Goal: Task Accomplishment & Management: Manage account settings

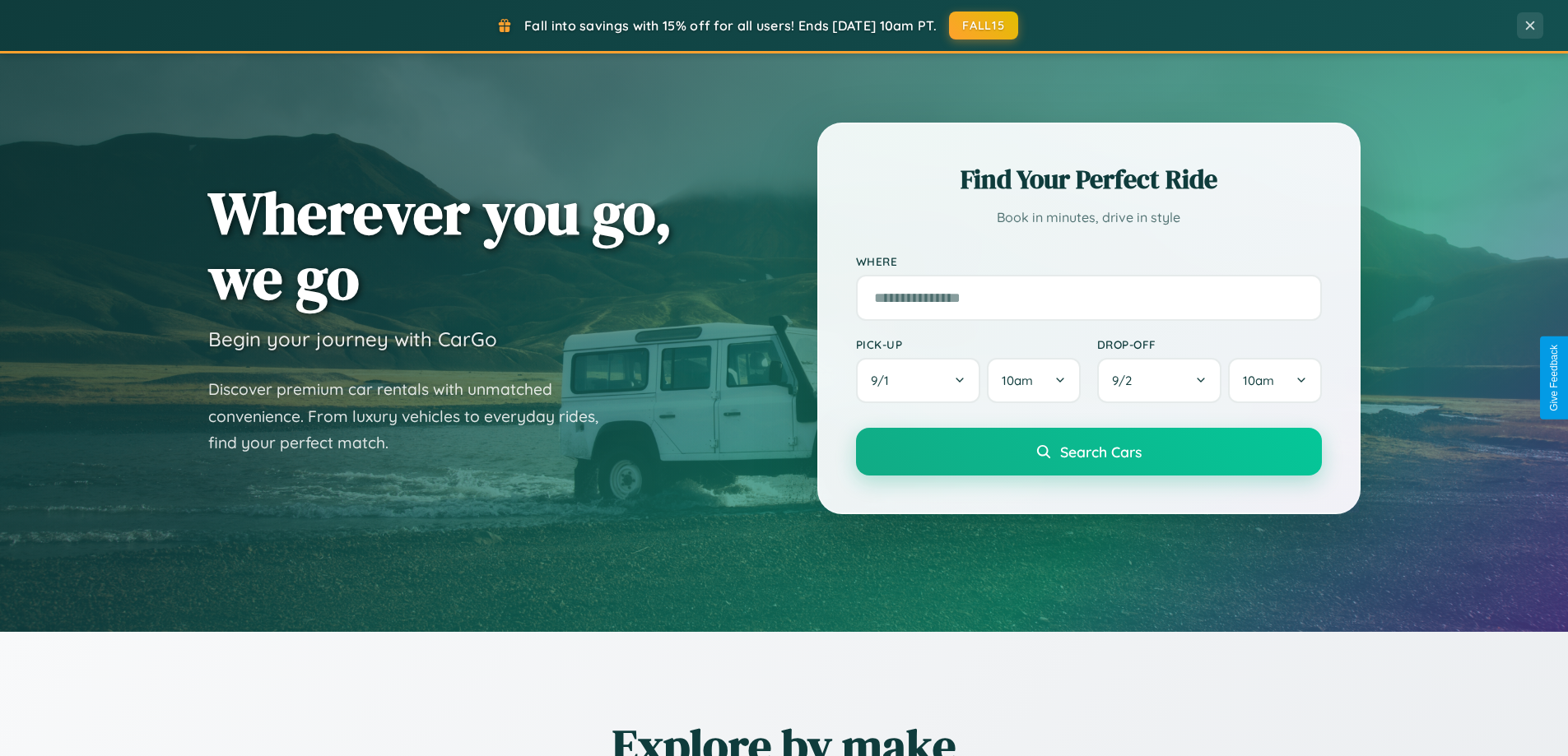
scroll to position [3167, 0]
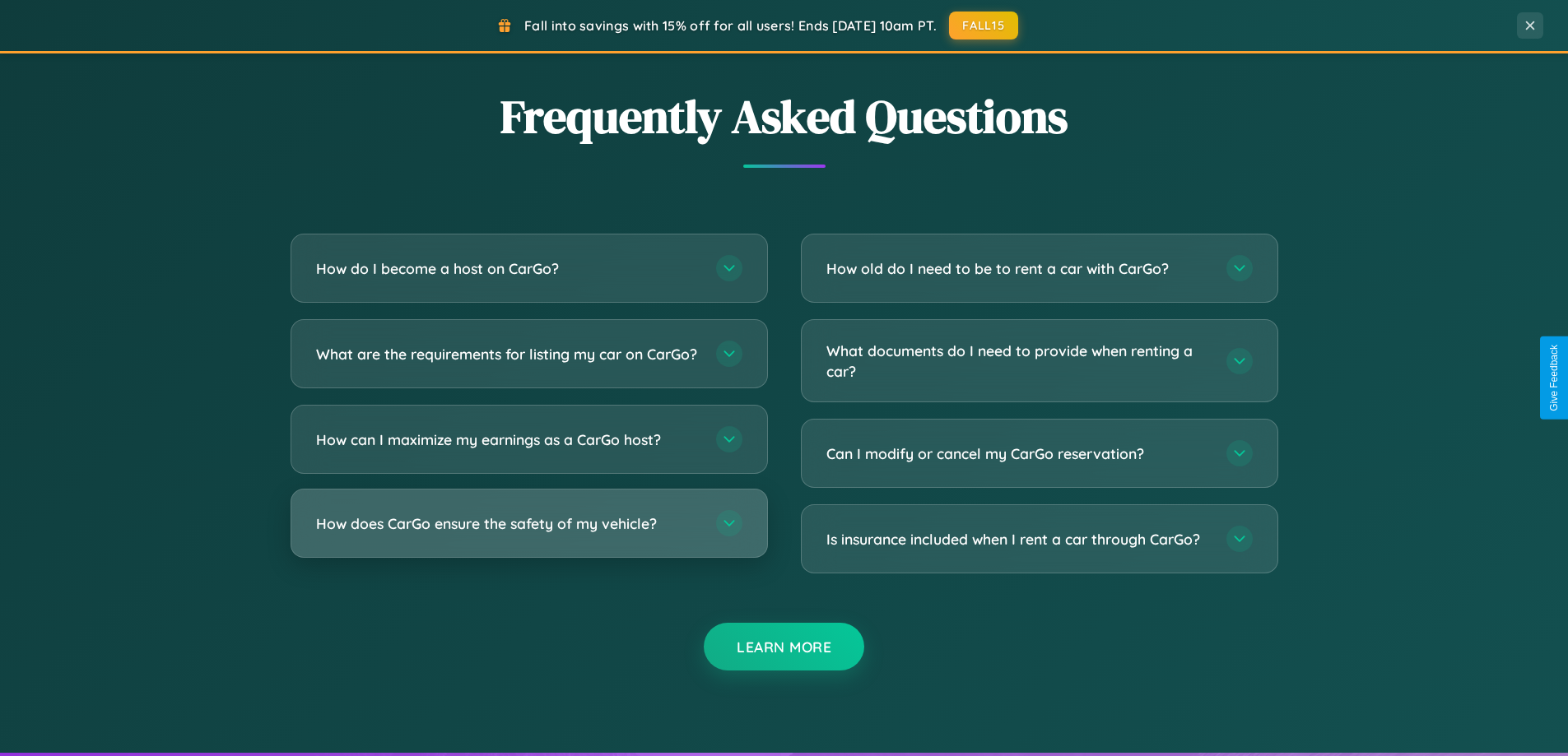
click at [528, 534] on h3 "How does CarGo ensure the safety of my vehicle?" at bounding box center [508, 523] width 384 height 20
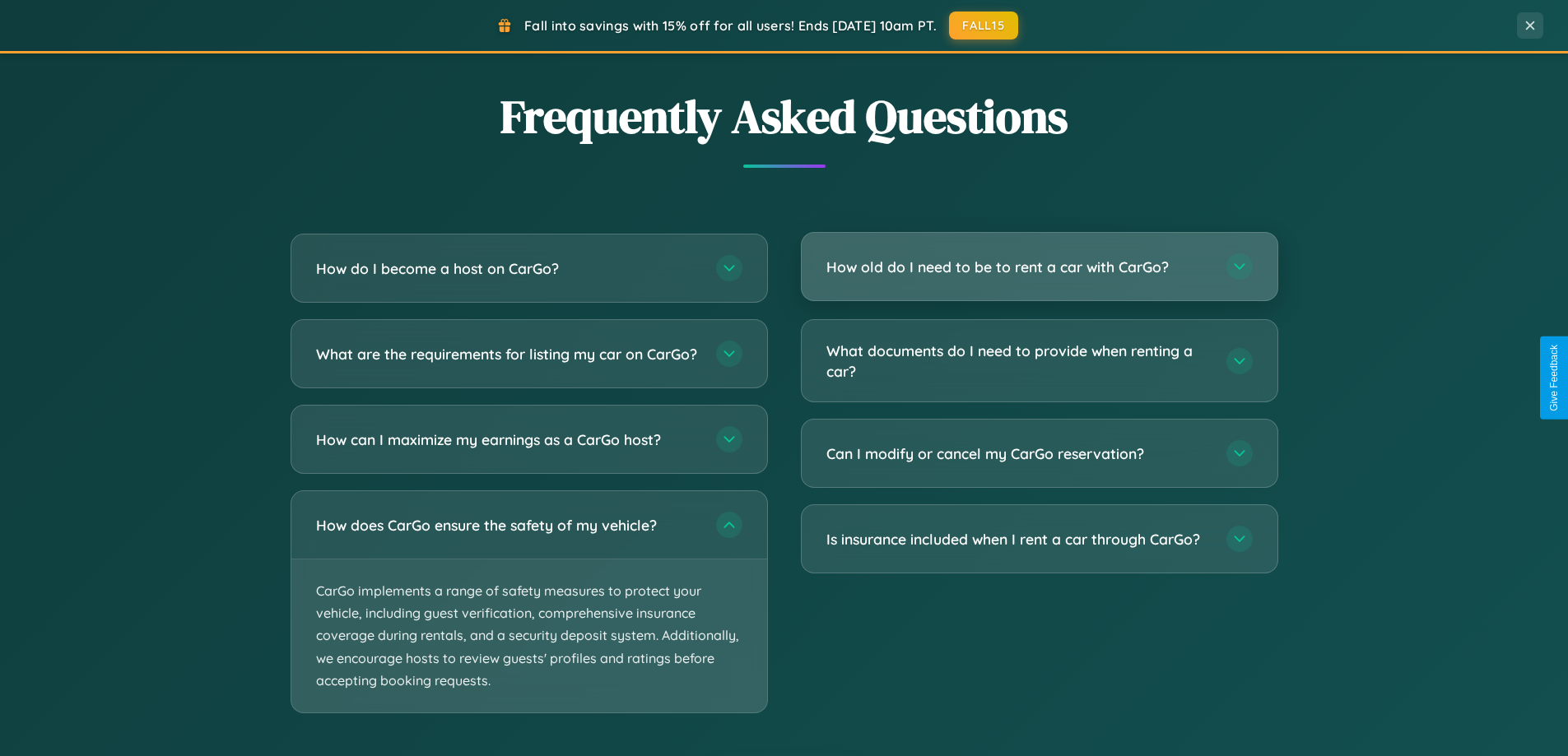
click at [1039, 267] on h3 "How old do I need to be to rent a car with CarGo?" at bounding box center [1018, 267] width 384 height 20
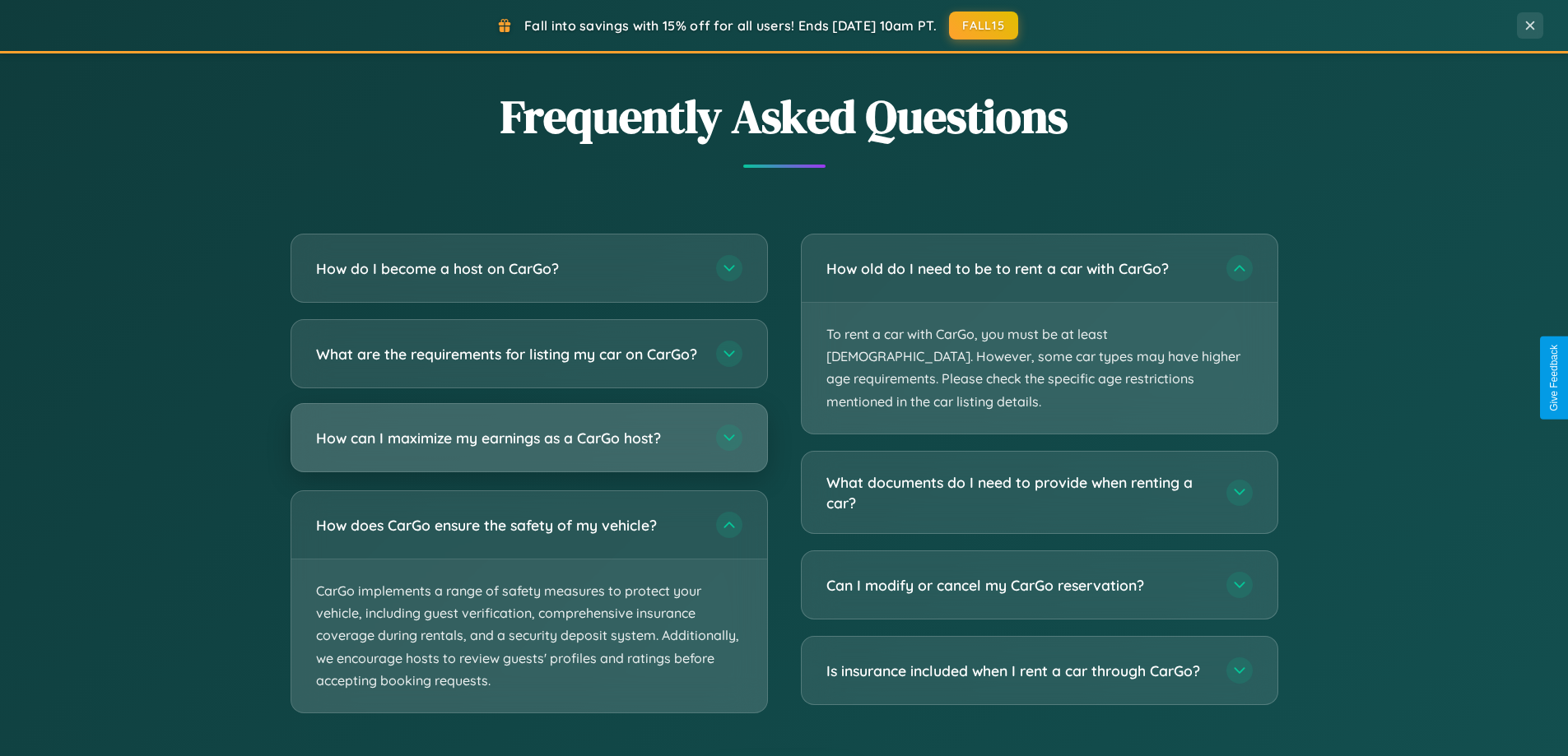
click at [528, 448] on h3 "How can I maximize my earnings as a CarGo host?" at bounding box center [508, 438] width 384 height 20
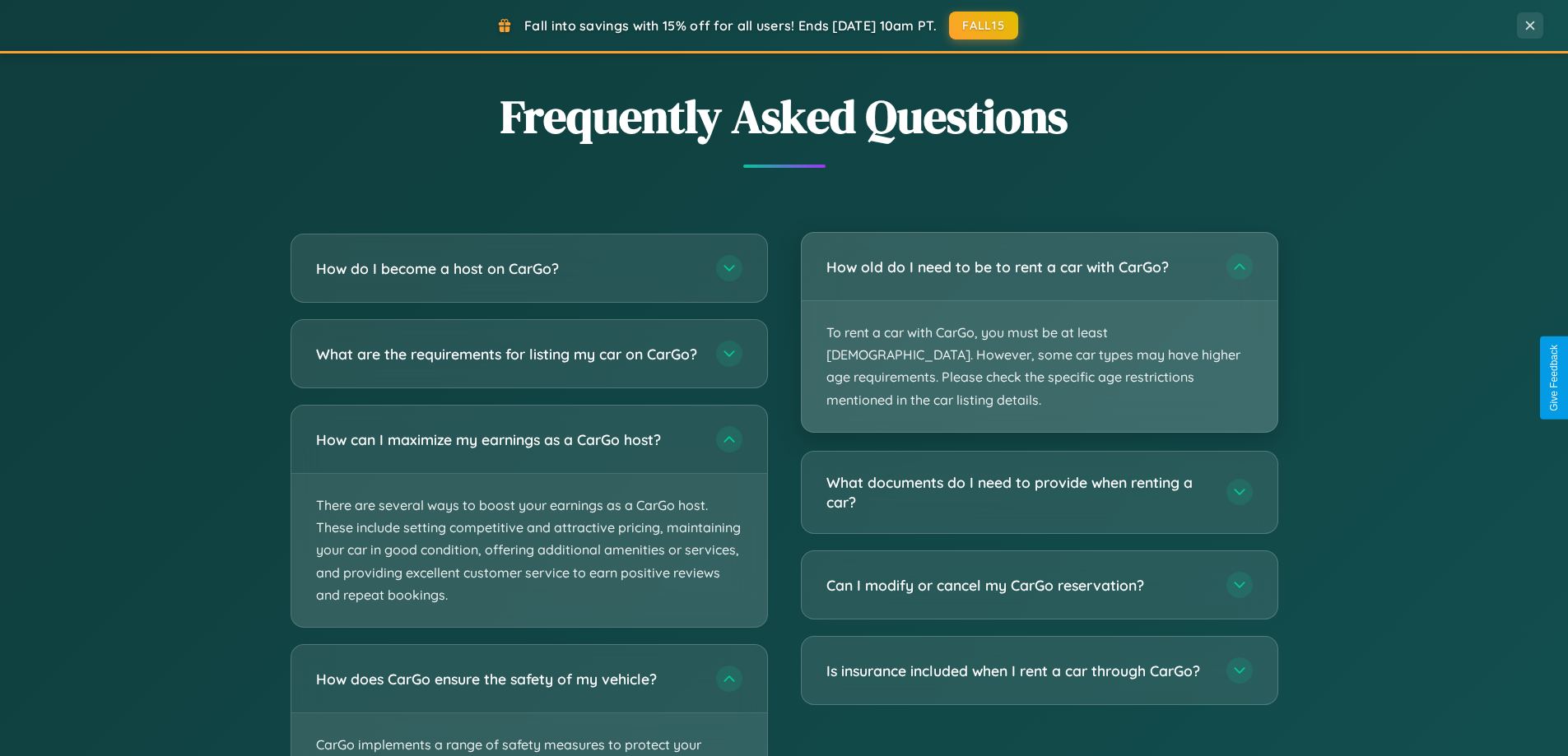
click at [1039, 322] on p "To rent a car with CarGo, you must be at least [DEMOGRAPHIC_DATA]. However, som…" at bounding box center [1040, 366] width 476 height 131
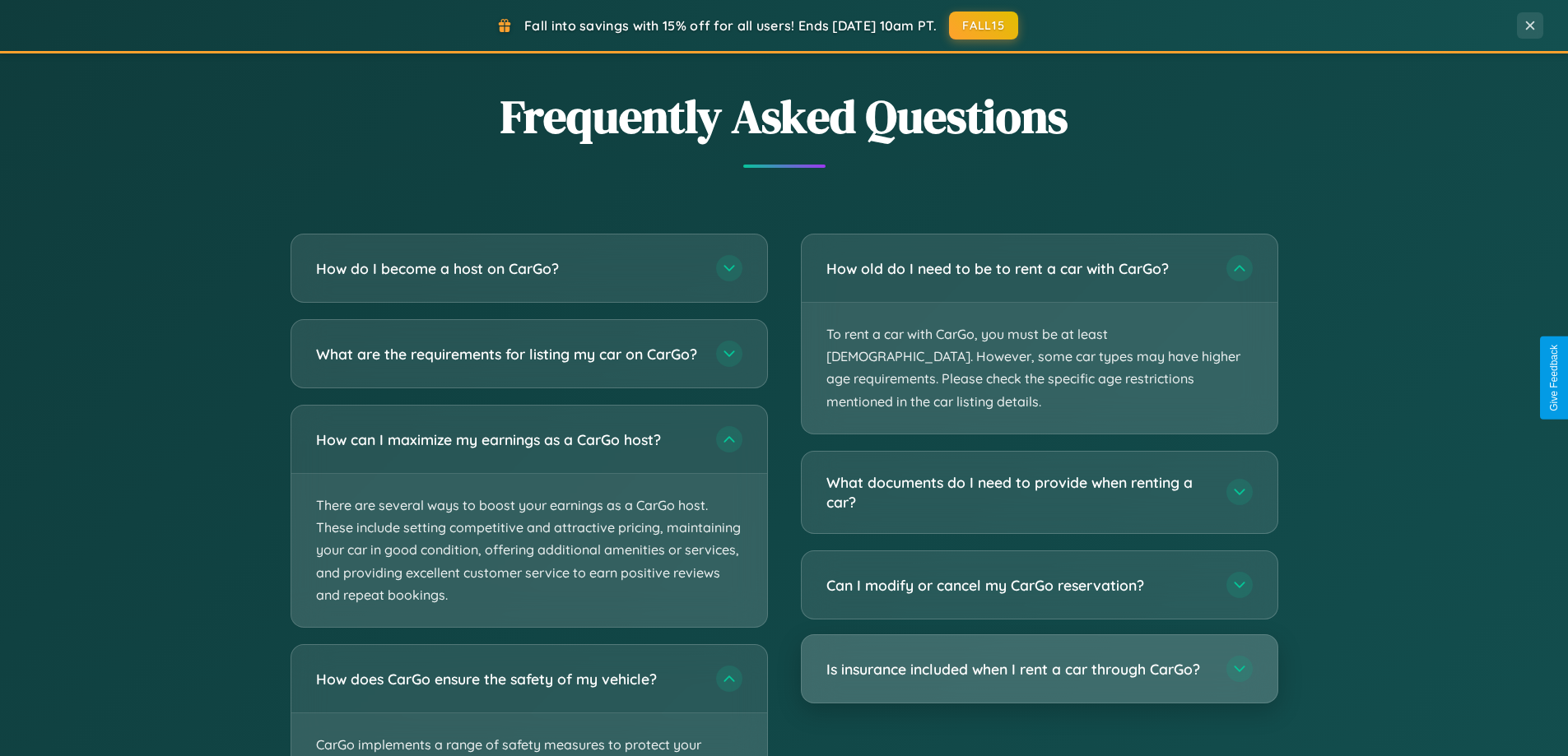
click at [1039, 659] on h3 "Is insurance included when I rent a car through CarGo?" at bounding box center [1018, 669] width 384 height 20
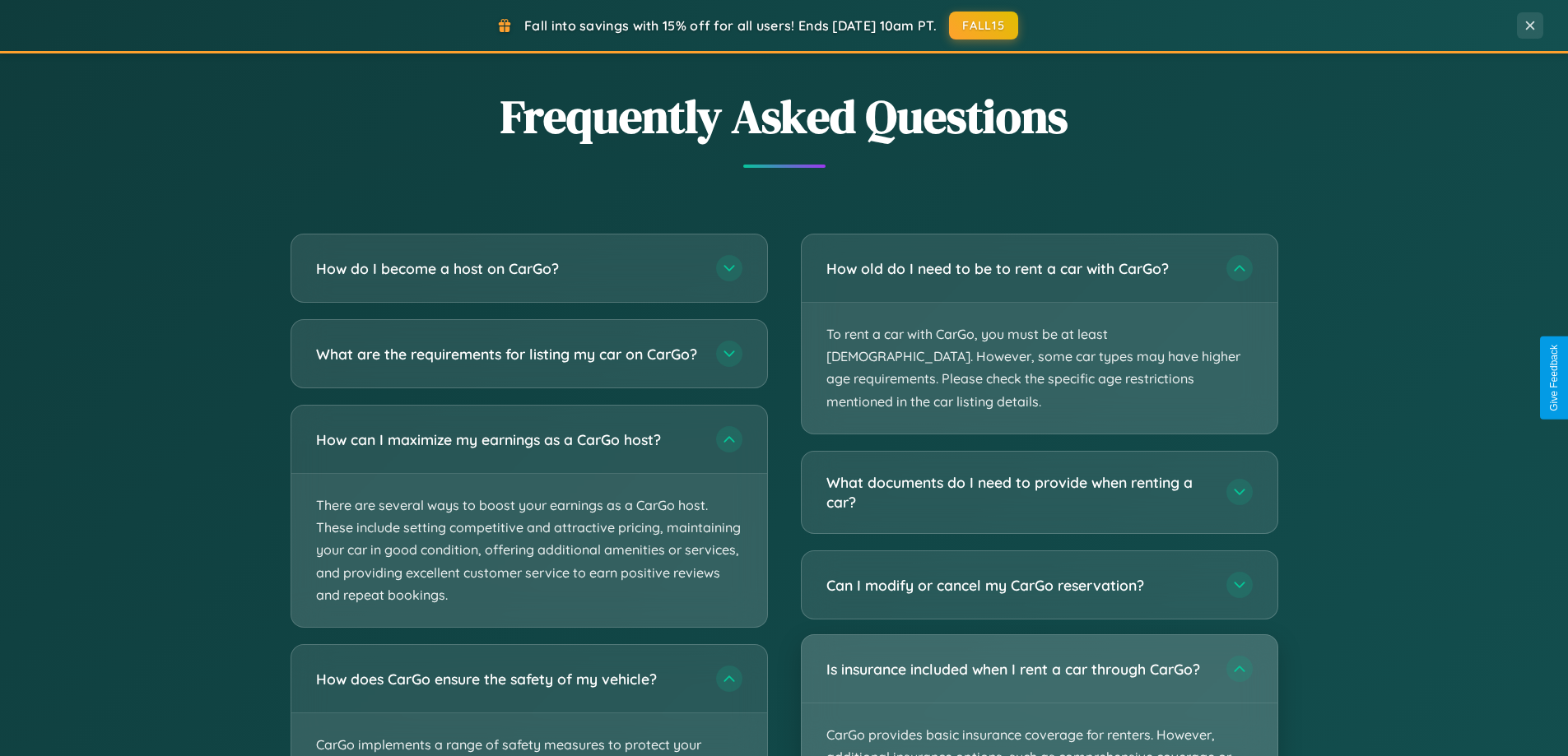
scroll to position [709, 0]
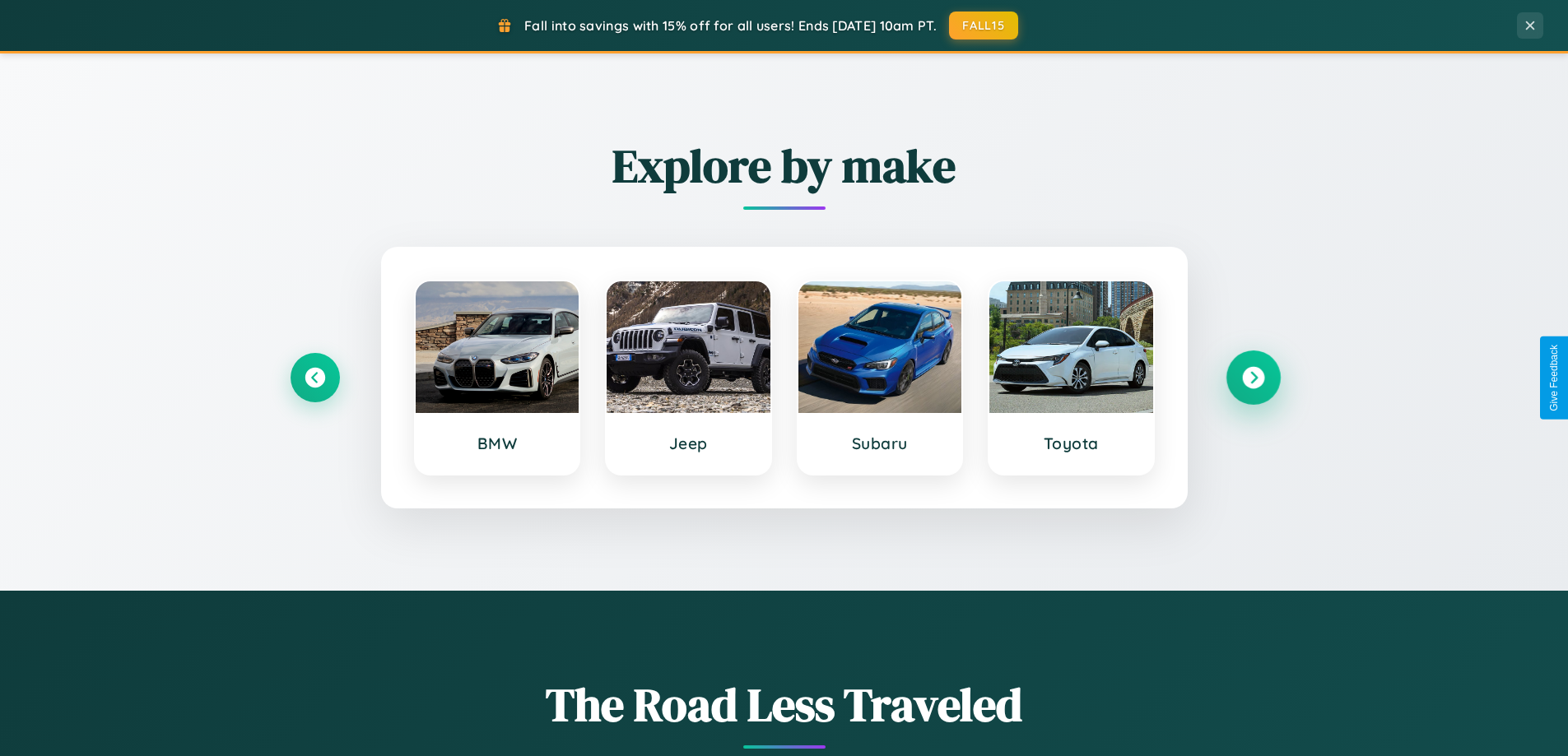
click at [1253, 378] on icon at bounding box center [1253, 378] width 22 height 22
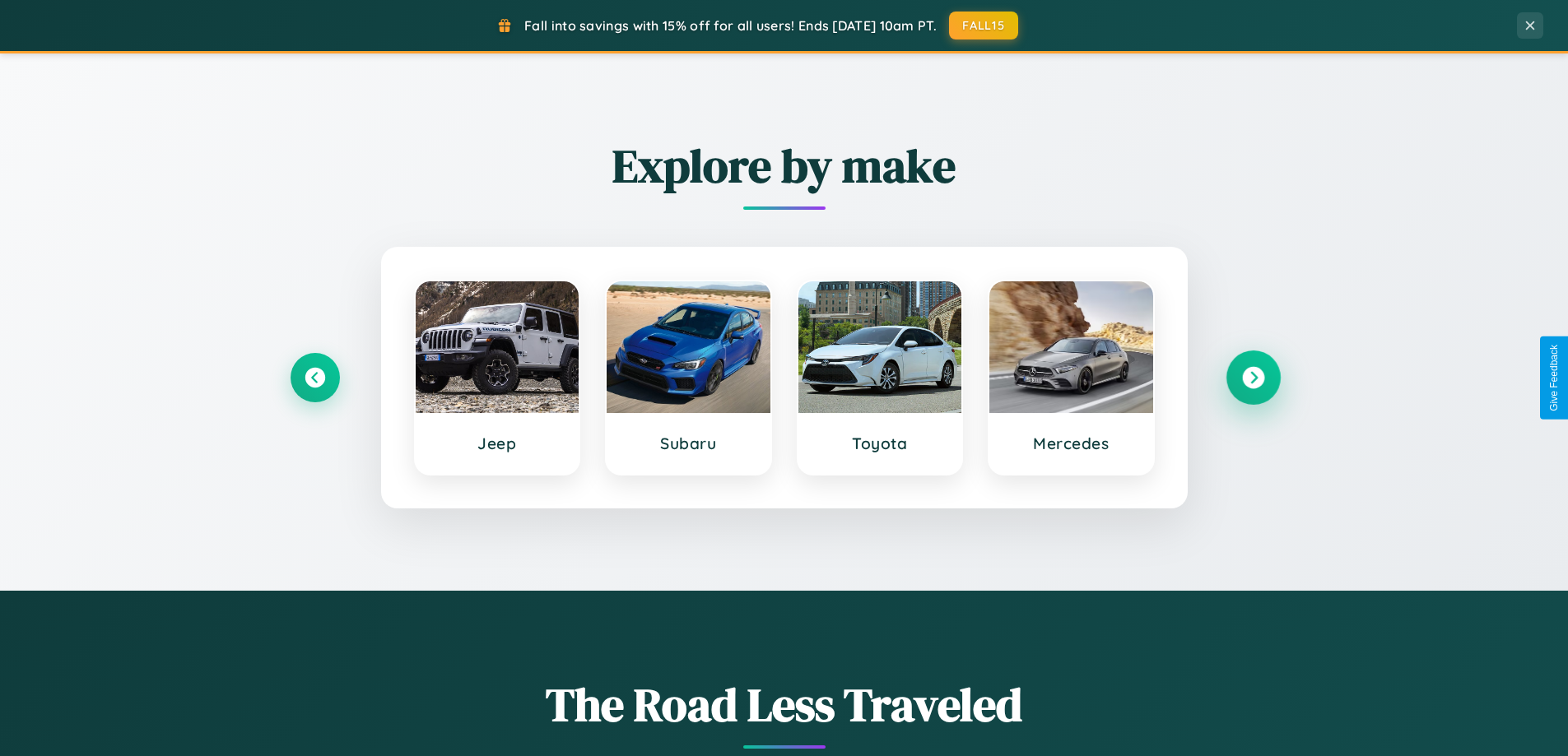
click at [1253, 378] on icon at bounding box center [1253, 378] width 22 height 22
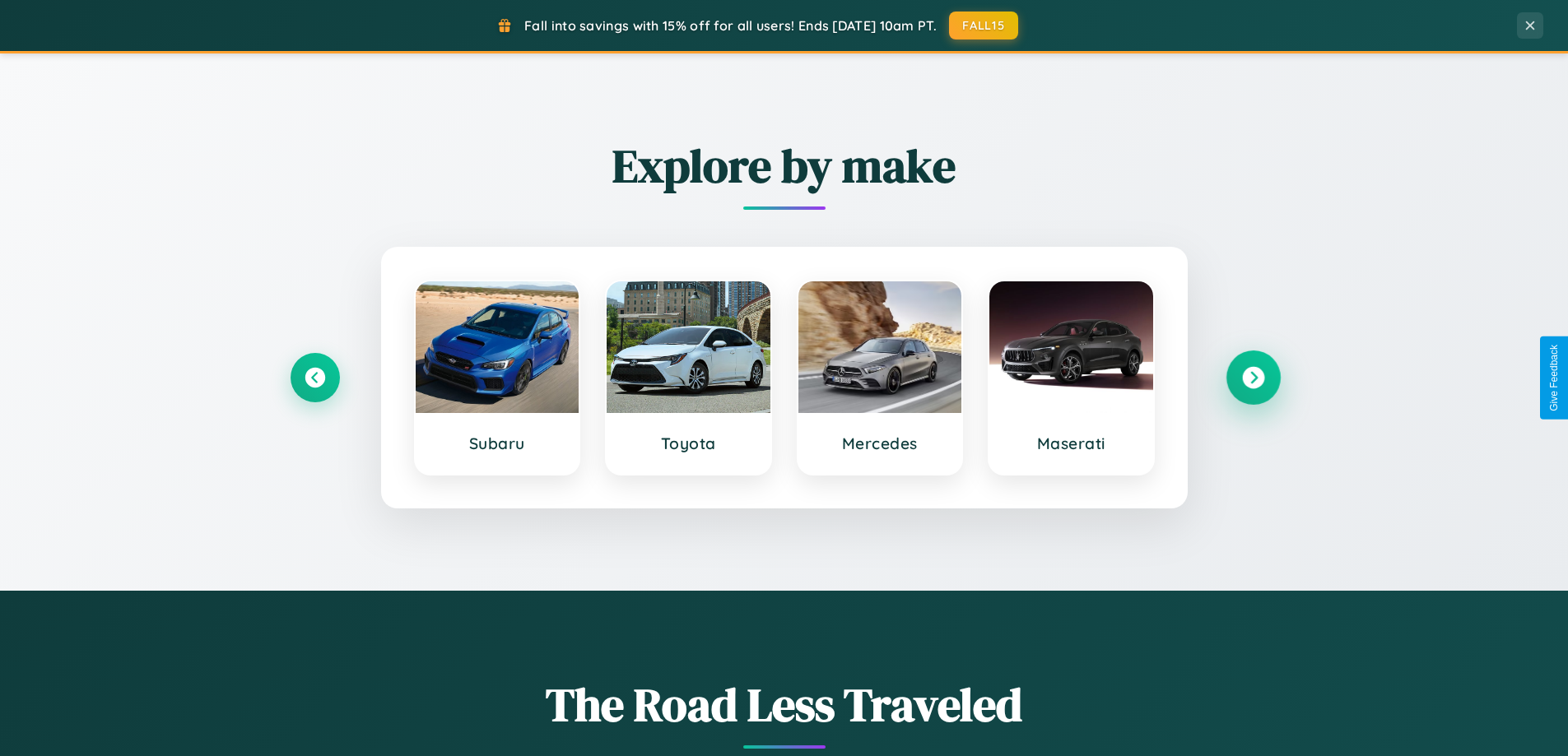
click at [1253, 378] on icon at bounding box center [1253, 378] width 22 height 22
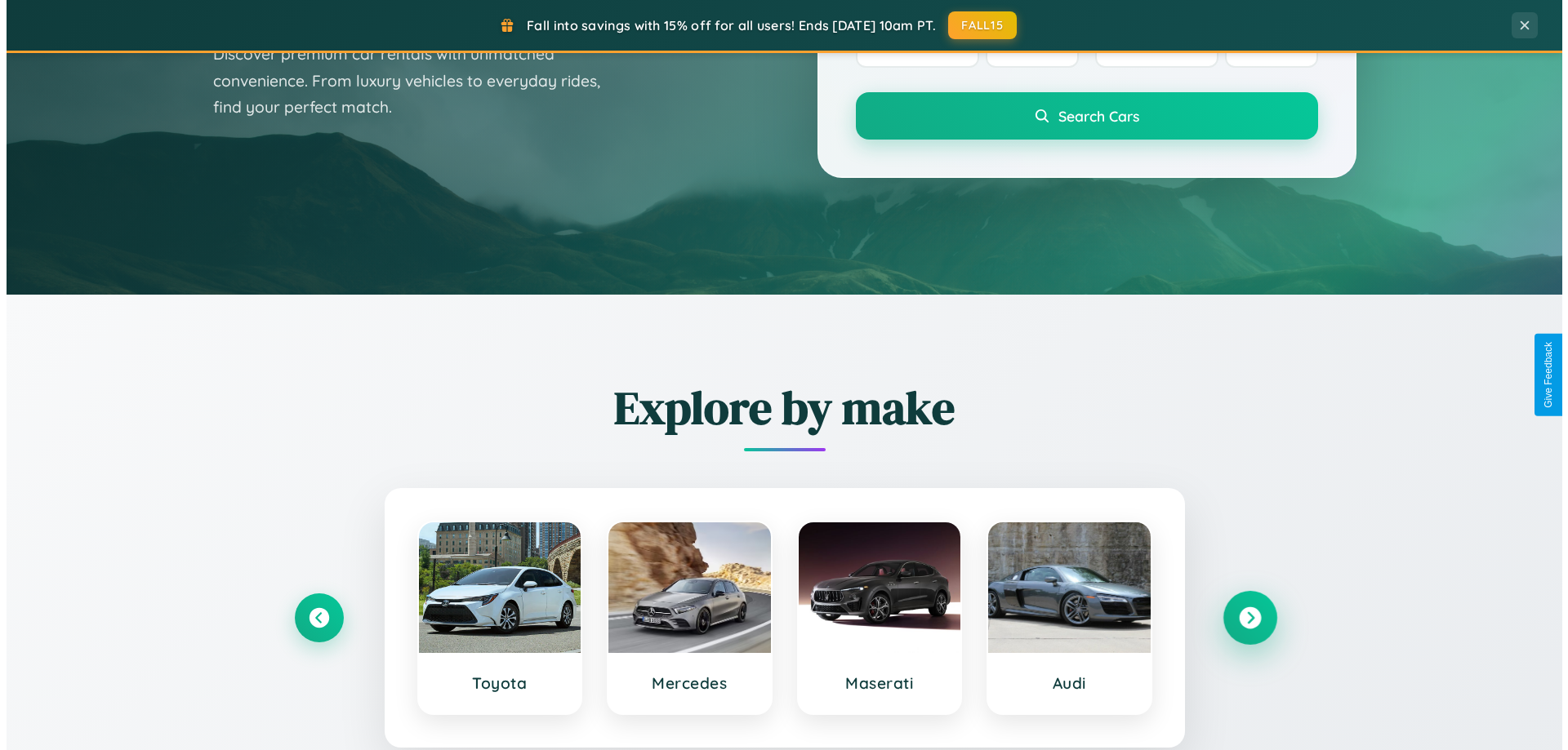
scroll to position [0, 0]
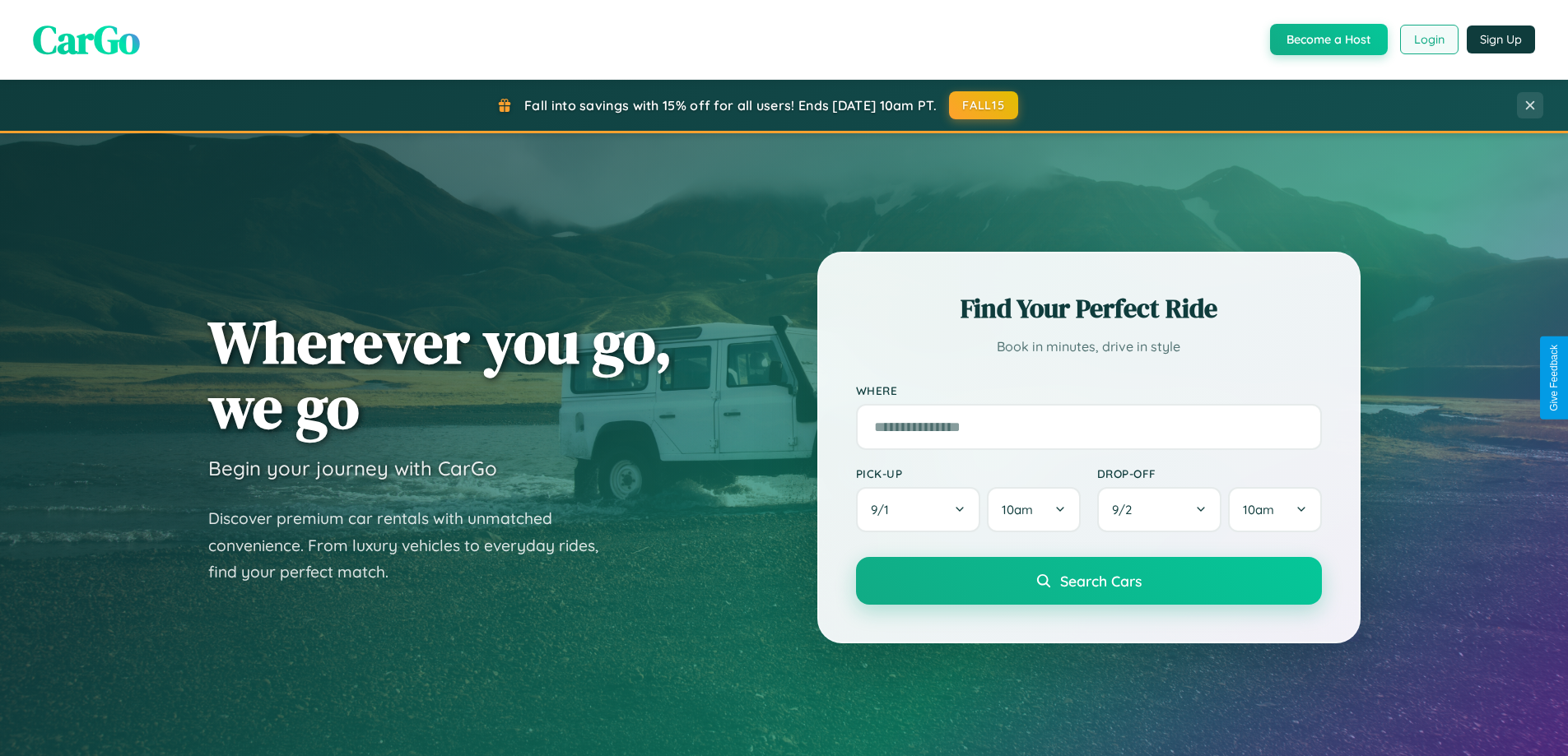
click at [1428, 40] on button "Login" at bounding box center [1429, 39] width 58 height 30
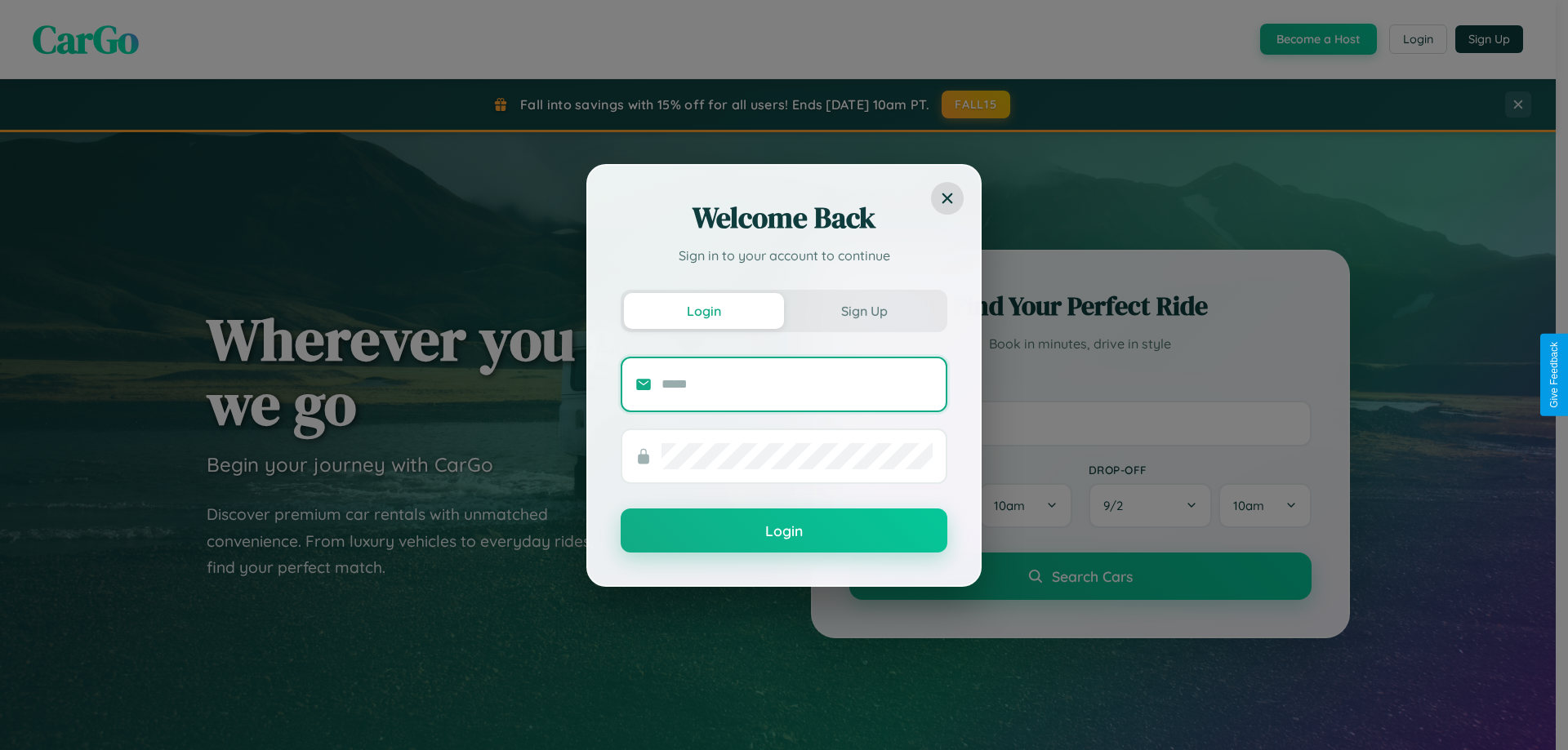
click at [797, 384] on input "text" at bounding box center [797, 384] width 272 height 26
type input "**********"
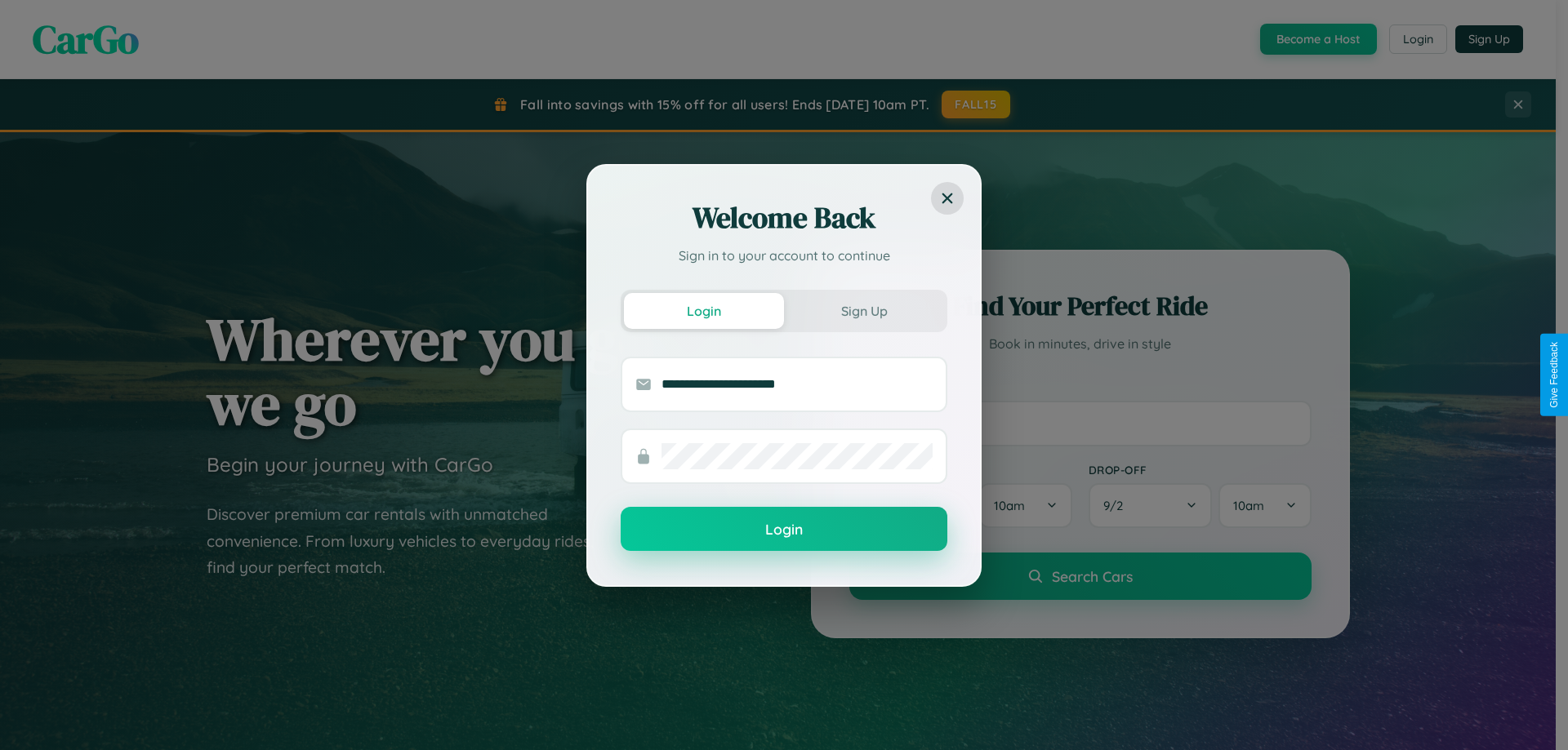
click at [784, 530] on button "Login" at bounding box center [783, 530] width 327 height 44
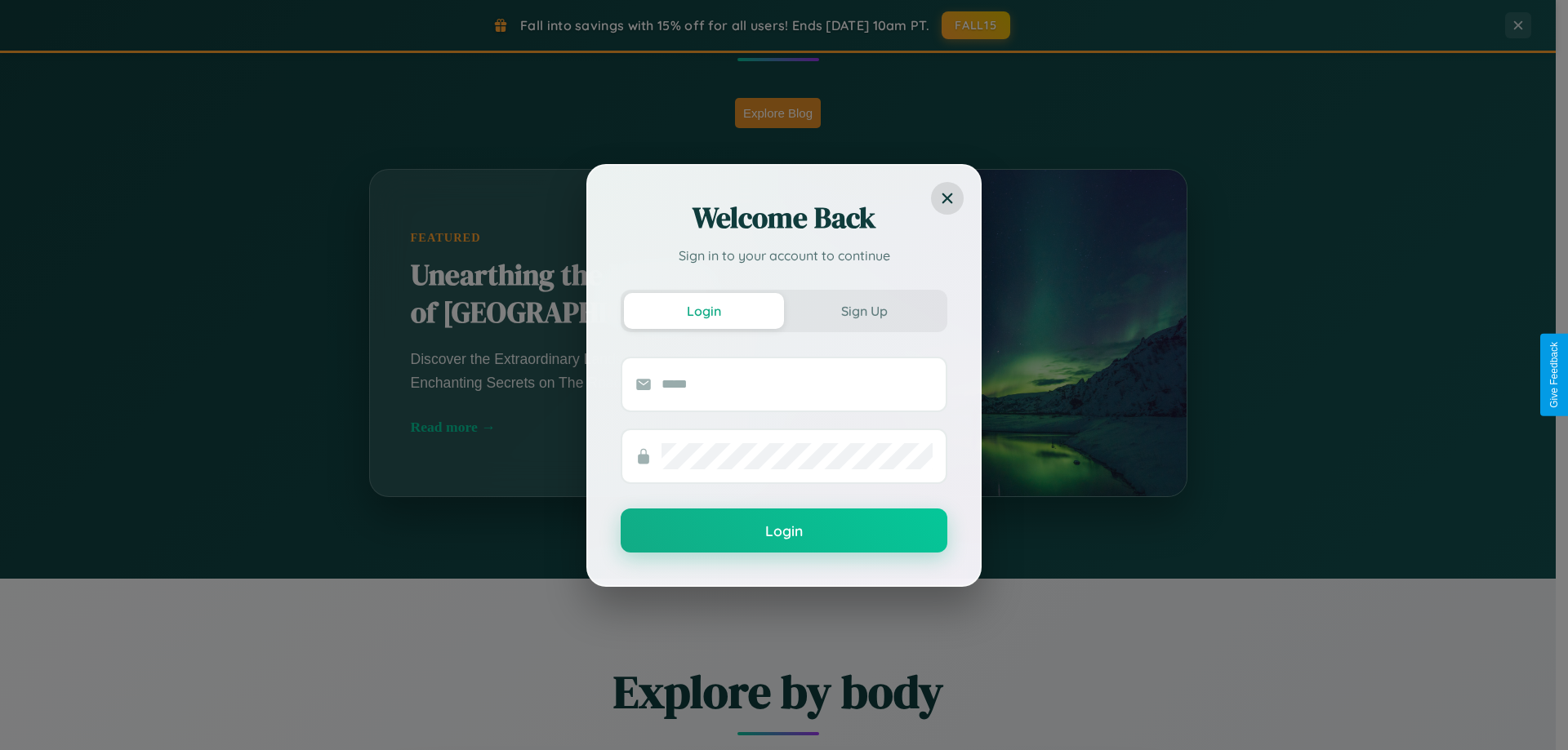
scroll to position [2623, 0]
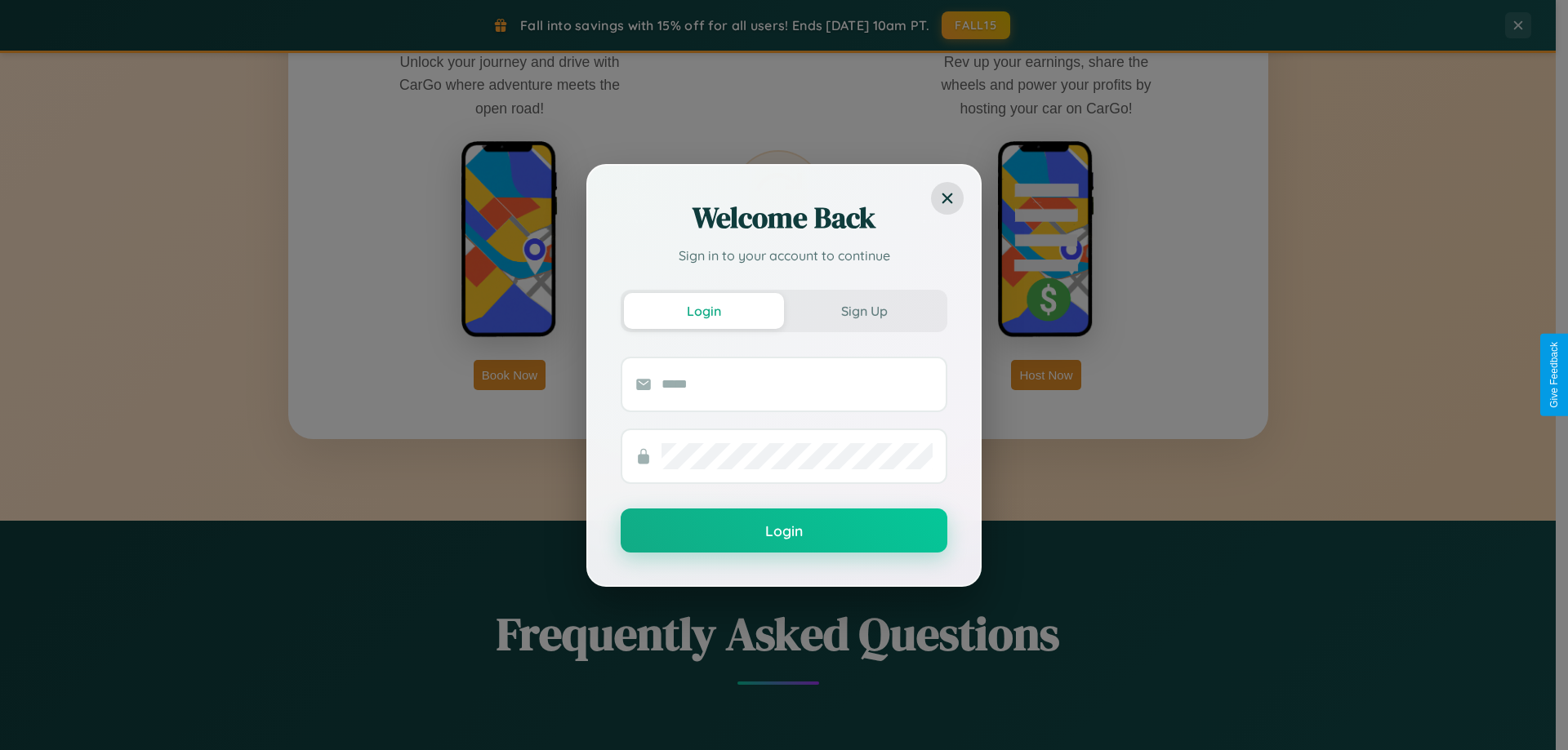
click at [510, 375] on div "Welcome Back Sign in to your account to continue Login Sign Up Login" at bounding box center [784, 375] width 1568 height 750
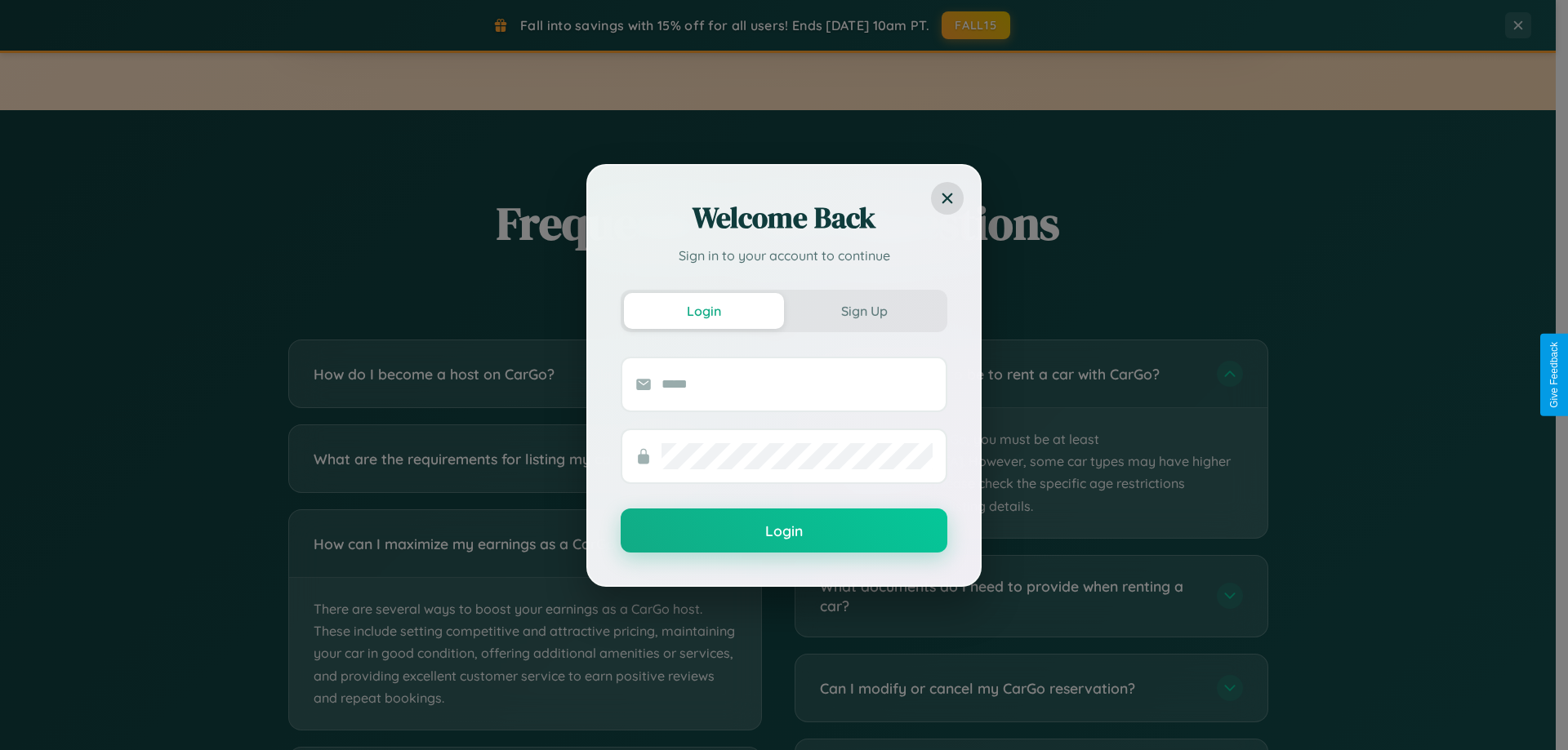
scroll to position [3374, 0]
